Goal: Task Accomplishment & Management: Manage account settings

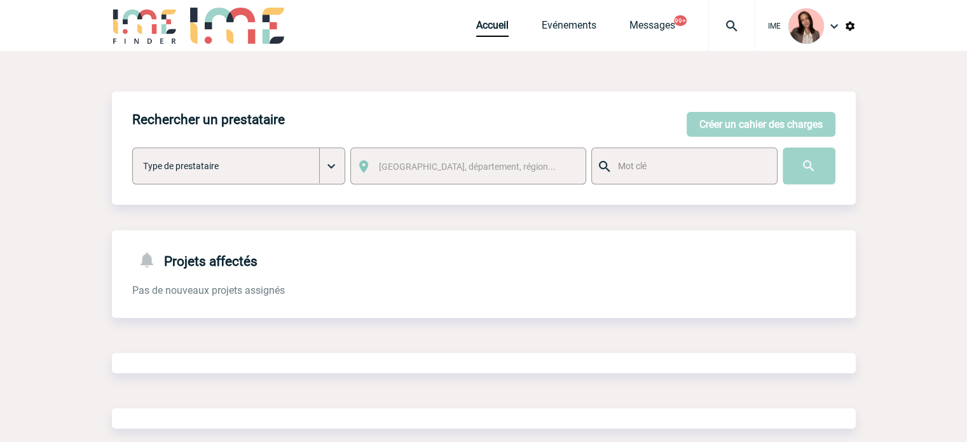
click at [735, 27] on img at bounding box center [732, 25] width 46 height 15
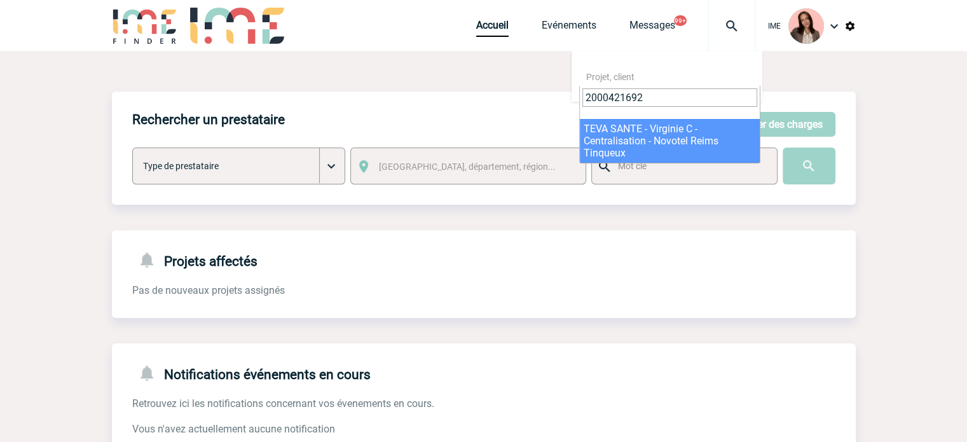
type input "2000421692"
select select "21193"
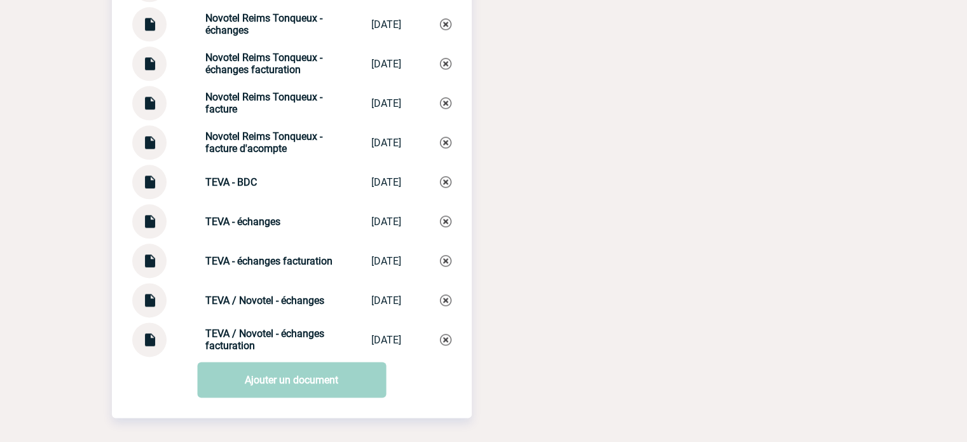
scroll to position [1645, 0]
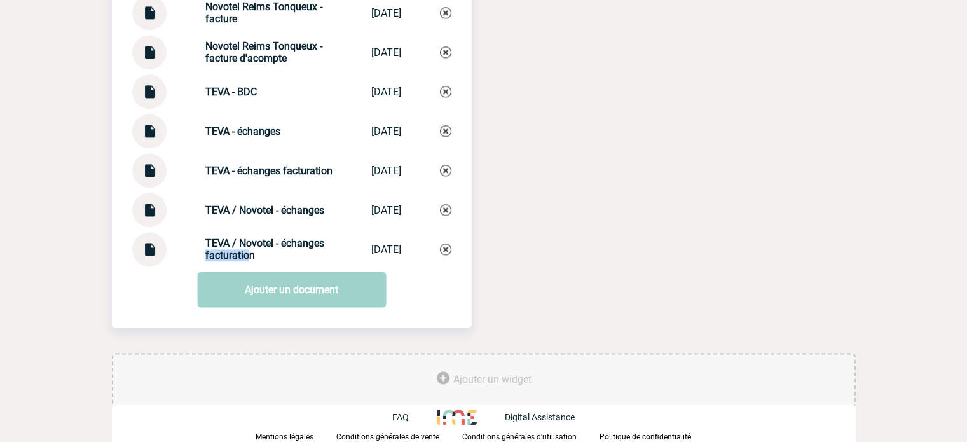
drag, startPoint x: 184, startPoint y: 250, endPoint x: 238, endPoint y: 256, distance: 53.7
click at [238, 256] on div "TEVA / Novotel - échanges facturation TEVA / Novotel ... 13/10/2025" at bounding box center [291, 249] width 319 height 34
drag, startPoint x: 252, startPoint y: 259, endPoint x: 179, endPoint y: 240, distance: 74.9
click at [179, 240] on div "TEVA / Novotel - échanges facturation TEVA / Novotel ... 13/10/2025" at bounding box center [291, 249] width 319 height 34
copy div "TEVA / Novotel - échanges facturation"
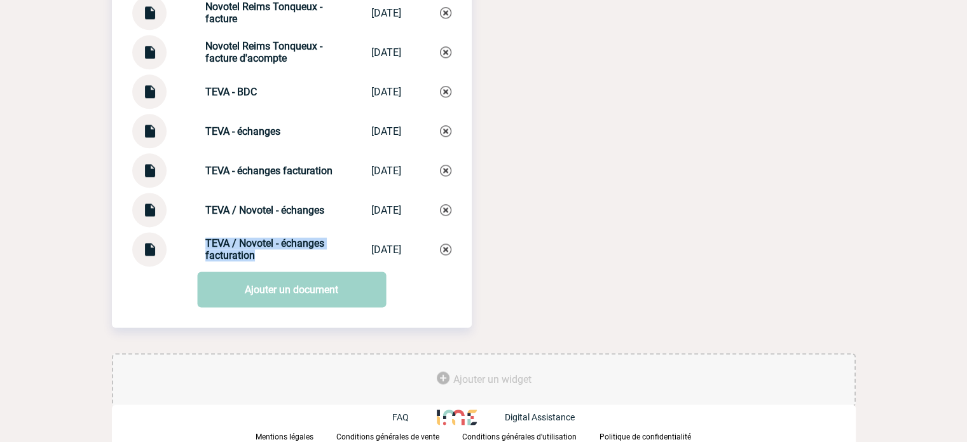
click at [442, 245] on img at bounding box center [445, 248] width 11 height 11
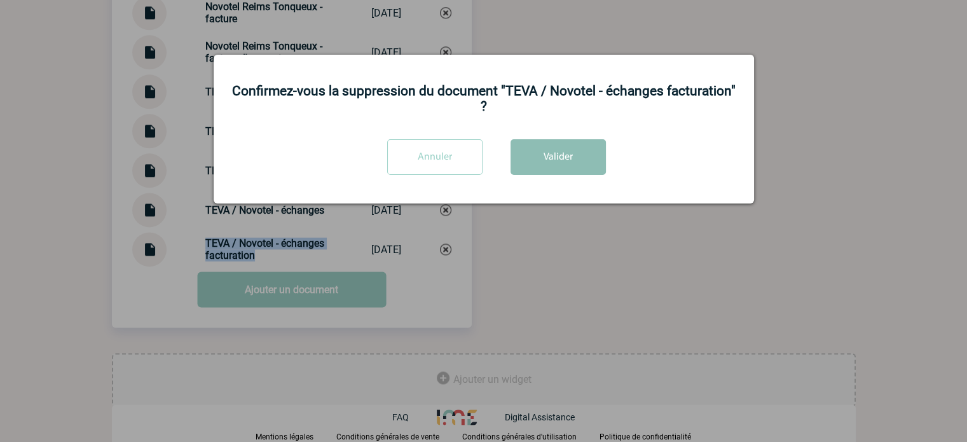
click at [554, 146] on button "Valider" at bounding box center [557, 157] width 95 height 36
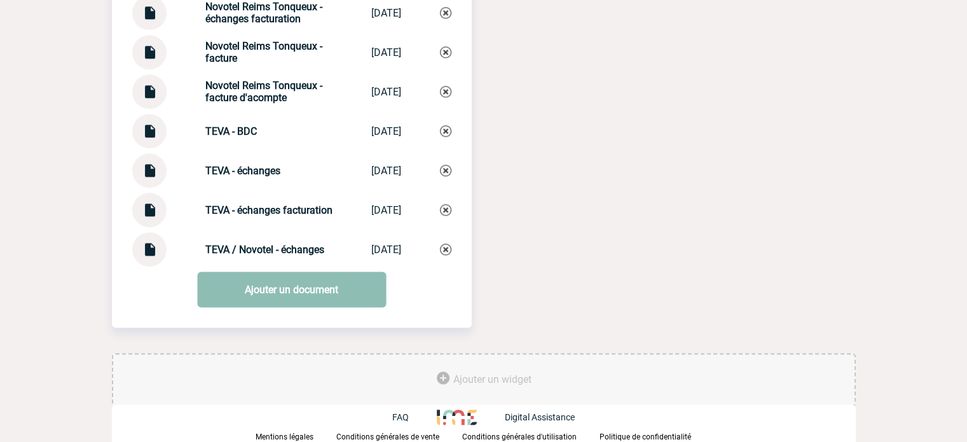
click at [254, 290] on link "Ajouter un document" at bounding box center [291, 289] width 189 height 36
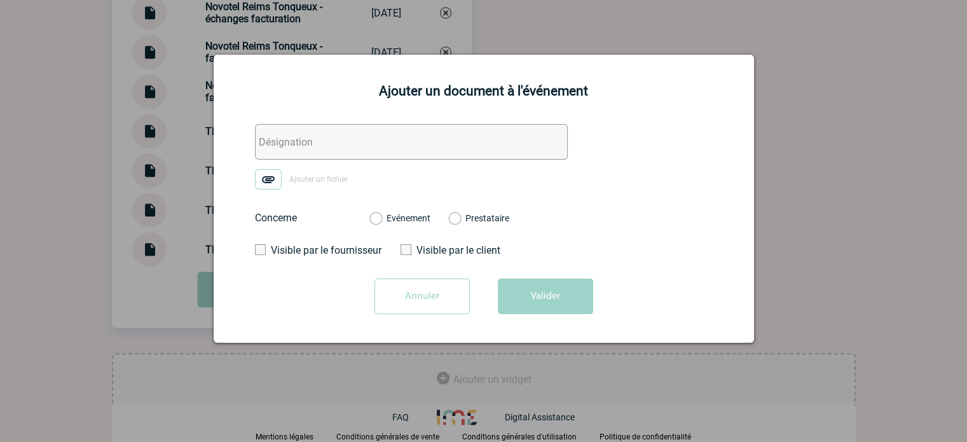
click at [297, 139] on input "text" at bounding box center [411, 142] width 313 height 36
paste input "TEVA / Novotel - échanges facturation"
type input "TEVA / Novotel - échanges facturation"
click at [265, 177] on img at bounding box center [268, 179] width 27 height 20
click at [0, 0] on input "Ajouter un fichier" at bounding box center [0, 0] width 0 height 0
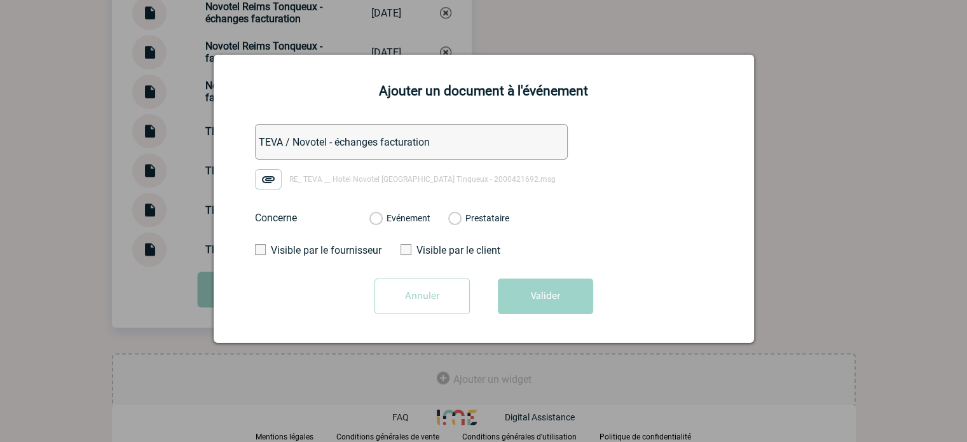
click at [405, 210] on div "Evénement Prestataire" at bounding box center [439, 217] width 160 height 33
click at [381, 215] on label "Evénement" at bounding box center [375, 218] width 12 height 11
click at [0, 0] on input "Evénement" at bounding box center [0, 0] width 0 height 0
click at [516, 292] on button "Valider" at bounding box center [545, 296] width 95 height 36
